Goal: Check status: Check status

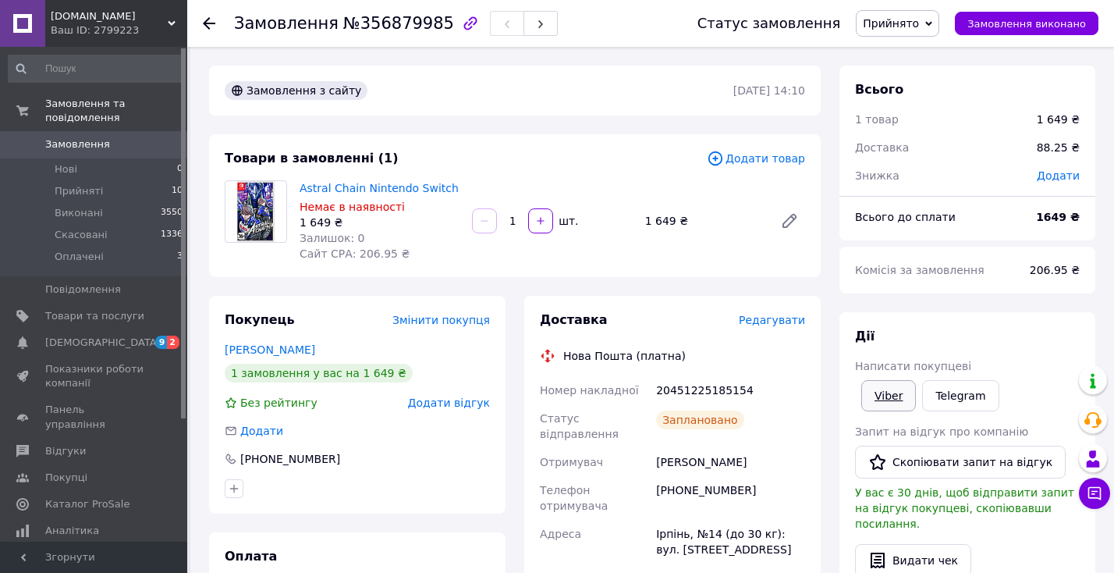
click at [892, 393] on link "Viber" at bounding box center [889, 395] width 55 height 31
drag, startPoint x: 447, startPoint y: 185, endPoint x: 298, endPoint y: 187, distance: 149.1
click at [298, 187] on div "Astral Chain Nintendo Switch Немає в наявності 1 649 ₴ Залишок: 0 Сайт СРА: 206…" at bounding box center [379, 220] width 172 height 87
copy link "Astral Chain Nintendo Switch"
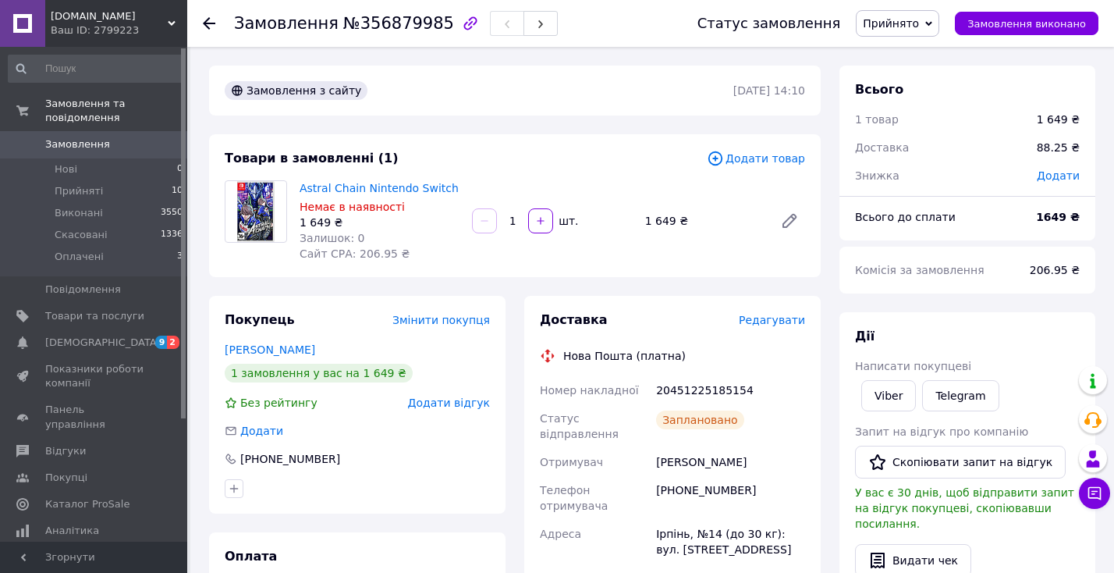
drag, startPoint x: 739, startPoint y: 386, endPoint x: 657, endPoint y: 392, distance: 82.1
click at [657, 392] on div "20451225185154" at bounding box center [730, 390] width 155 height 28
copy div "20451225185154"
